Goal: Find specific page/section: Find specific page/section

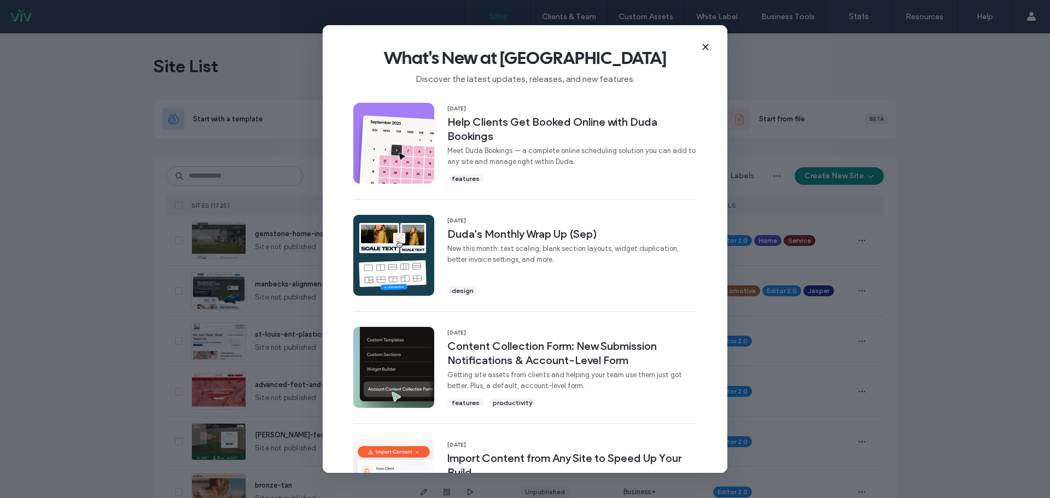
click at [706, 51] on icon at bounding box center [705, 47] width 9 height 9
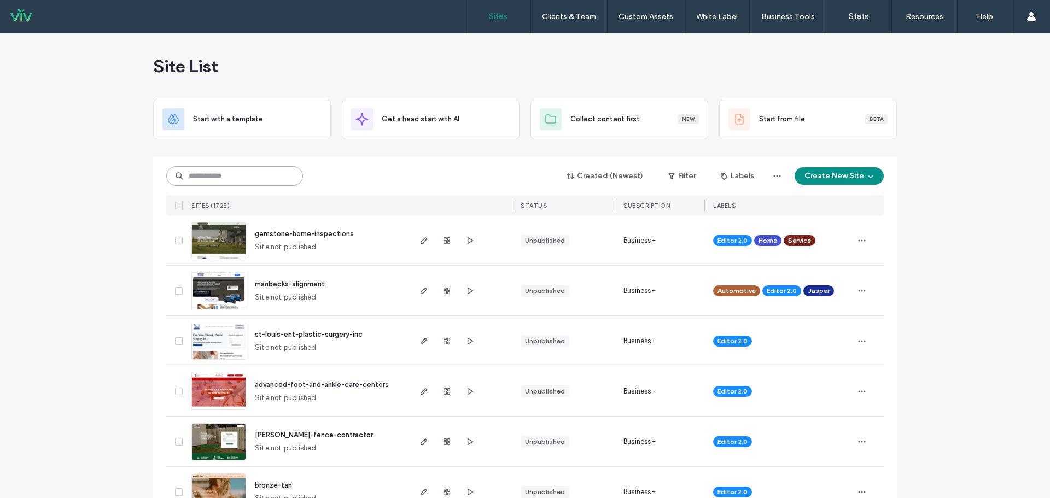
click at [240, 180] on input at bounding box center [234, 176] width 137 height 20
click at [770, 171] on span "button" at bounding box center [778, 176] width 18 height 18
click at [624, 160] on div "Created (Newest) Filter Labels Create New Site SITES (1725) STATUS SUBSCRIPTION…" at bounding box center [525, 186] width 718 height 59
click at [831, 166] on div "Created (Newest) Filter Labels Create New Site" at bounding box center [525, 176] width 718 height 21
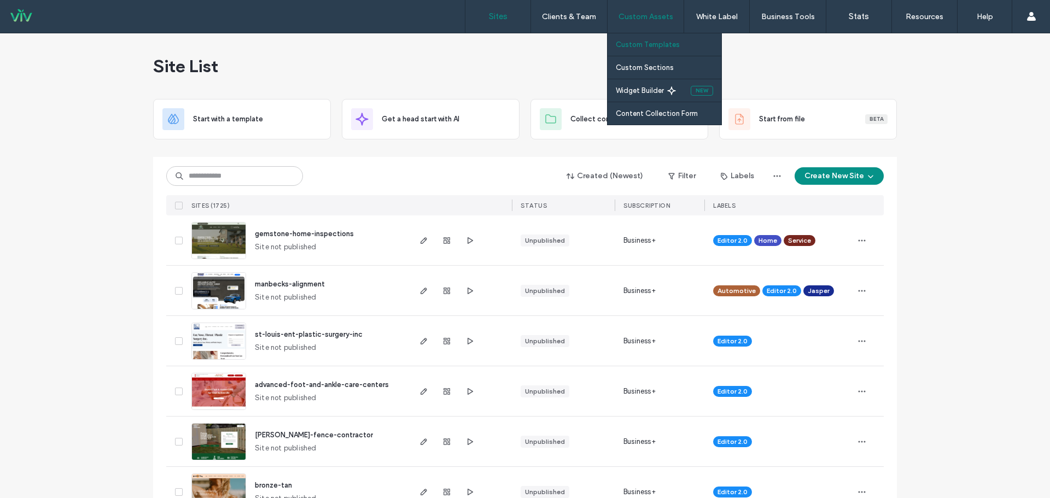
click at [637, 50] on link "Custom Templates" at bounding box center [669, 44] width 106 height 22
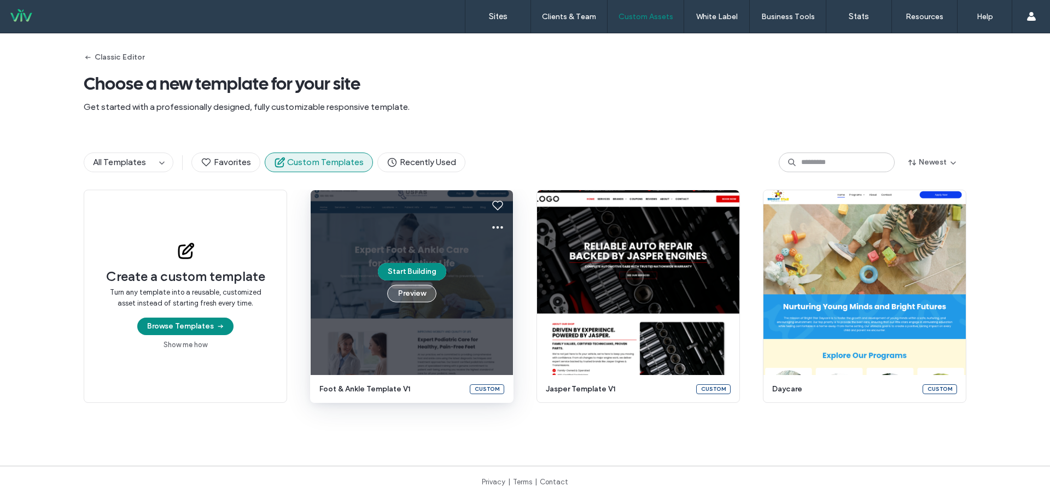
click at [417, 290] on button "Preview" at bounding box center [411, 294] width 49 height 18
